Goal: Communication & Community: Answer question/provide support

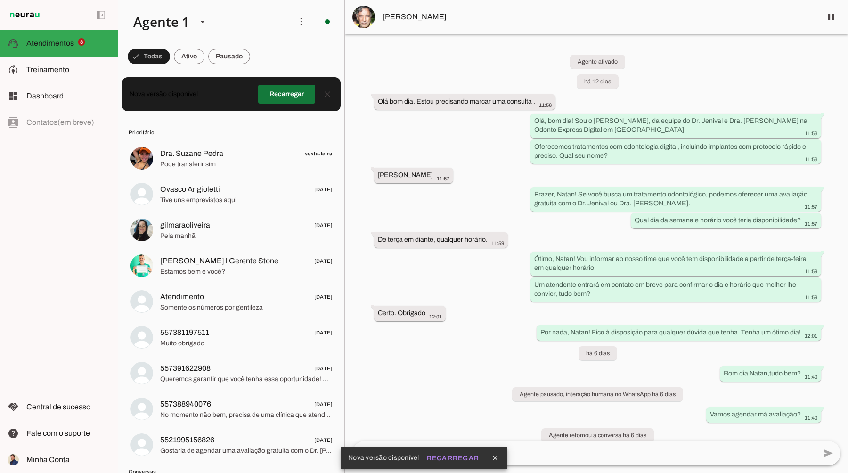
click at [293, 98] on span at bounding box center [286, 94] width 57 height 23
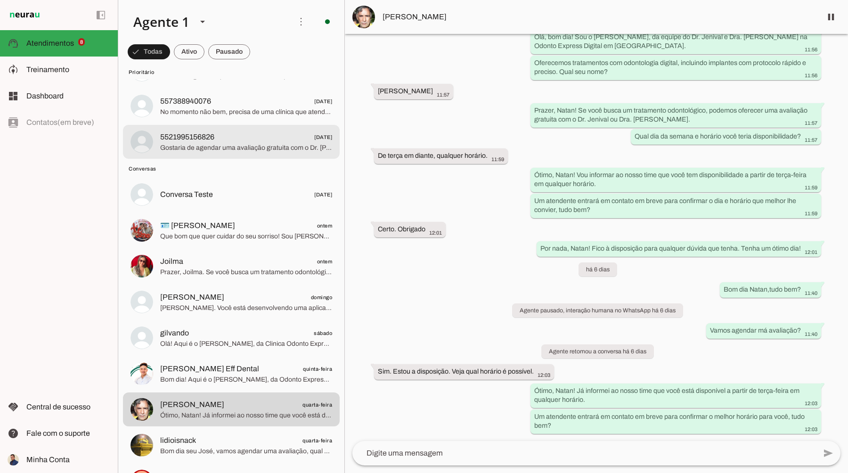
scroll to position [274, 0]
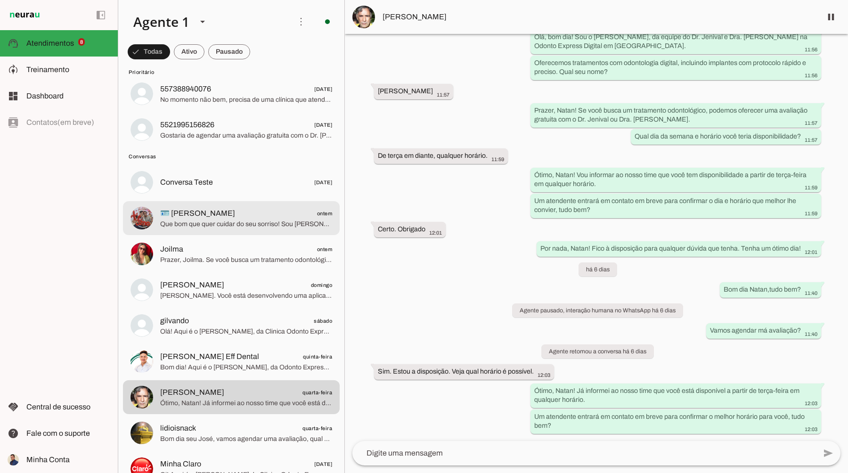
click at [238, 221] on span "Que bom que quer cuidar do seu sorriso! Sou Carlos, da Odonto Express Digital, …" at bounding box center [246, 224] width 172 height 9
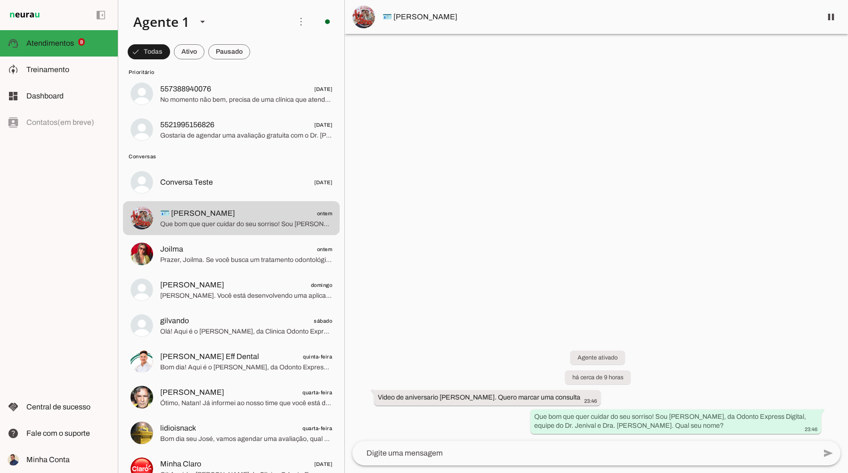
click at [367, 19] on img at bounding box center [363, 17] width 23 height 23
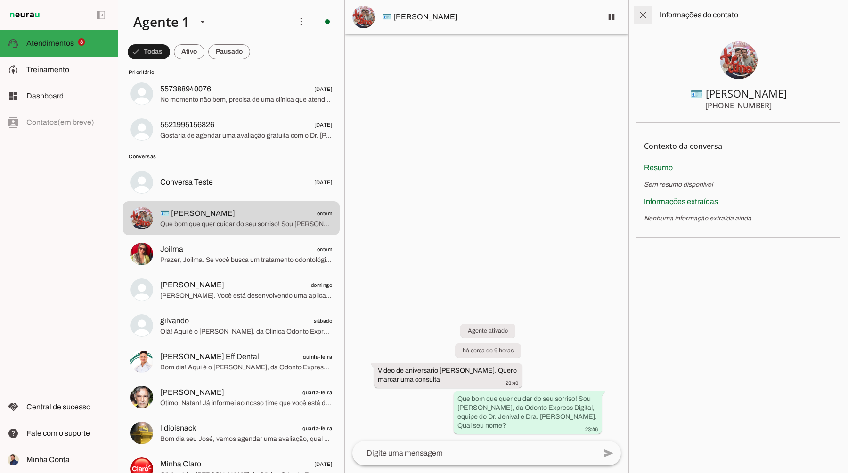
click at [642, 16] on span at bounding box center [643, 15] width 23 height 23
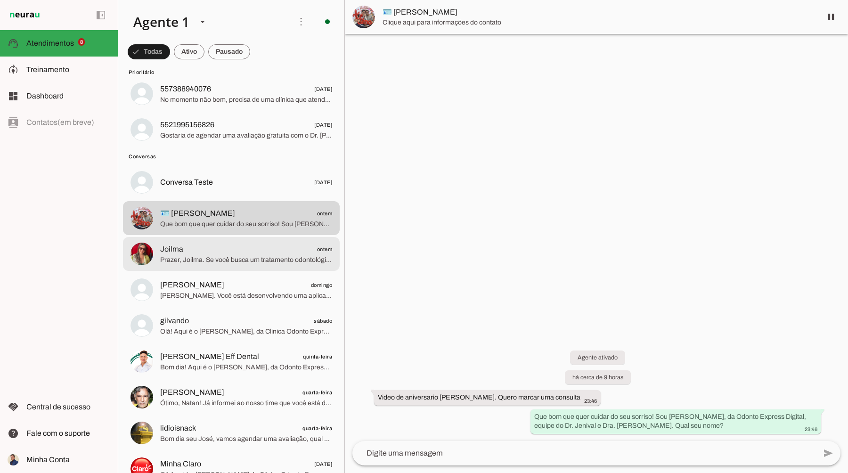
click at [214, 257] on span "Prazer, Joilma. Se você busca um tratamento odontológico, posso oferecer uma av…" at bounding box center [246, 259] width 172 height 9
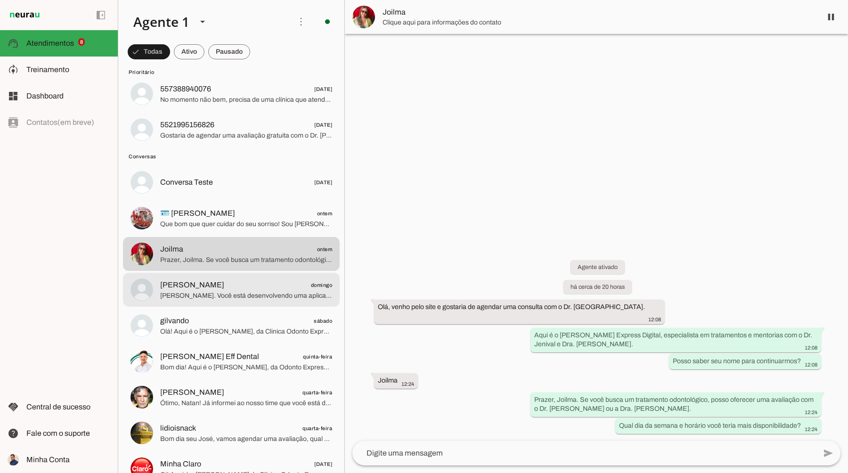
click at [244, 286] on span "André domingo" at bounding box center [246, 285] width 172 height 12
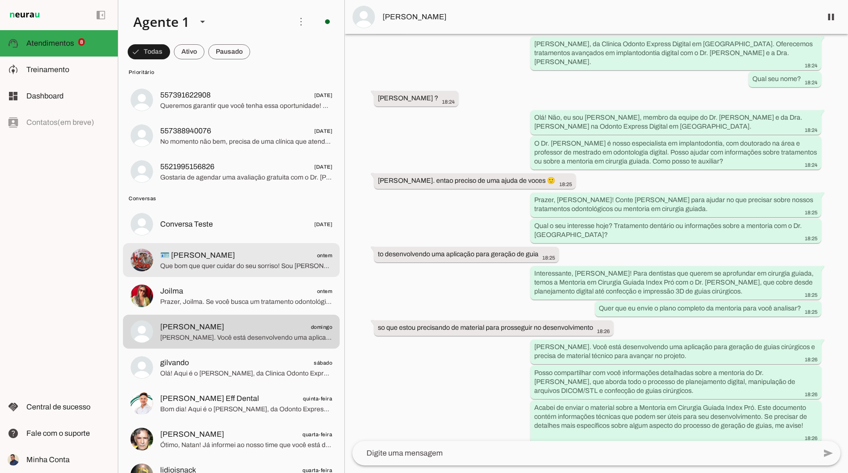
scroll to position [226, 0]
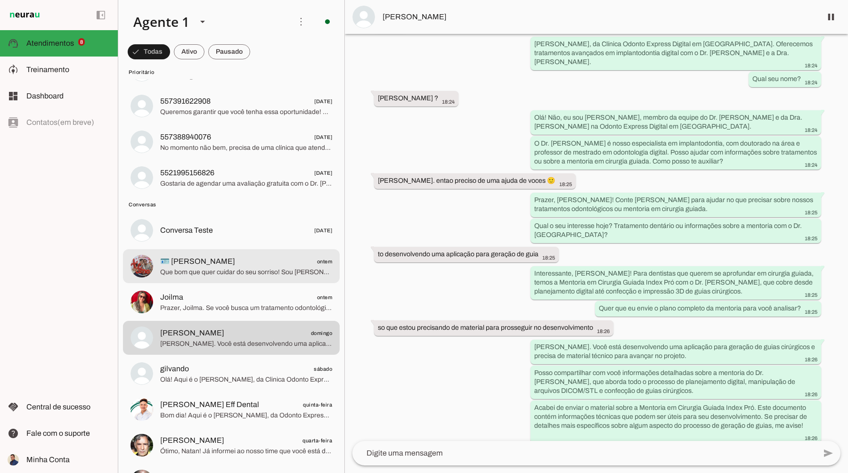
click at [245, 264] on span "🪪 DANIEL ontem" at bounding box center [246, 262] width 172 height 12
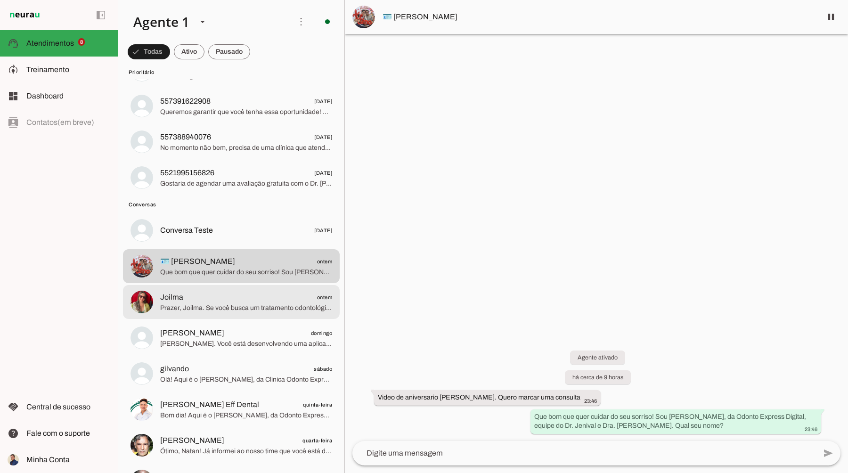
click at [278, 303] on span "Prazer, Joilma. Se você busca um tratamento odontológico, posso oferecer uma av…" at bounding box center [246, 307] width 172 height 9
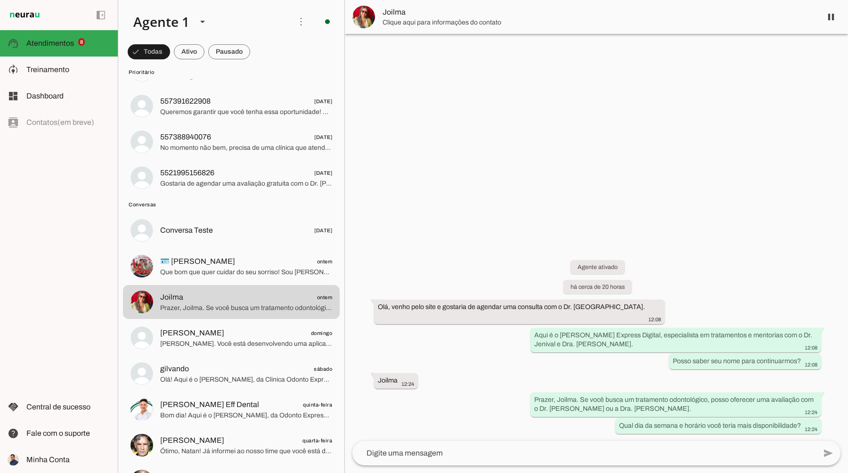
click at [361, 16] on img at bounding box center [363, 17] width 23 height 23
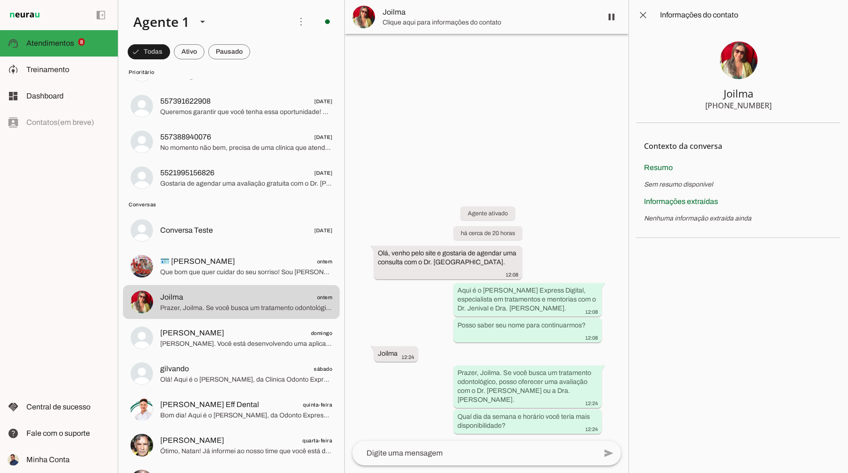
click at [740, 62] on img at bounding box center [739, 60] width 38 height 38
click at [737, 57] on img at bounding box center [739, 60] width 38 height 38
click at [369, 13] on img at bounding box center [363, 17] width 23 height 23
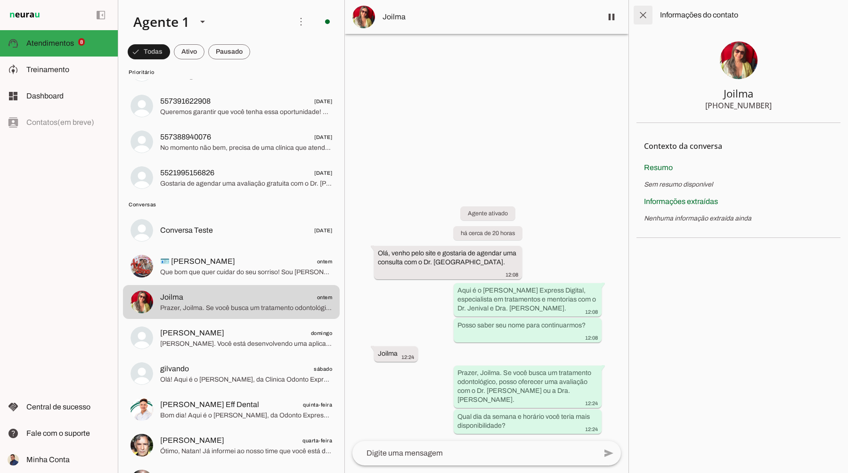
click at [641, 13] on span at bounding box center [643, 15] width 23 height 23
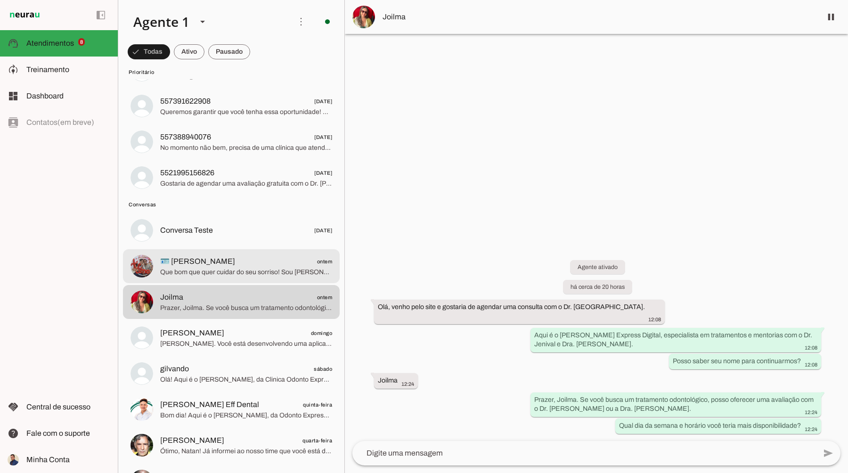
click at [222, 275] on span "Que bom que quer cuidar do seu sorriso! Sou Carlos, da Odonto Express Digital, …" at bounding box center [246, 272] width 172 height 9
